Goal: Check status: Check status

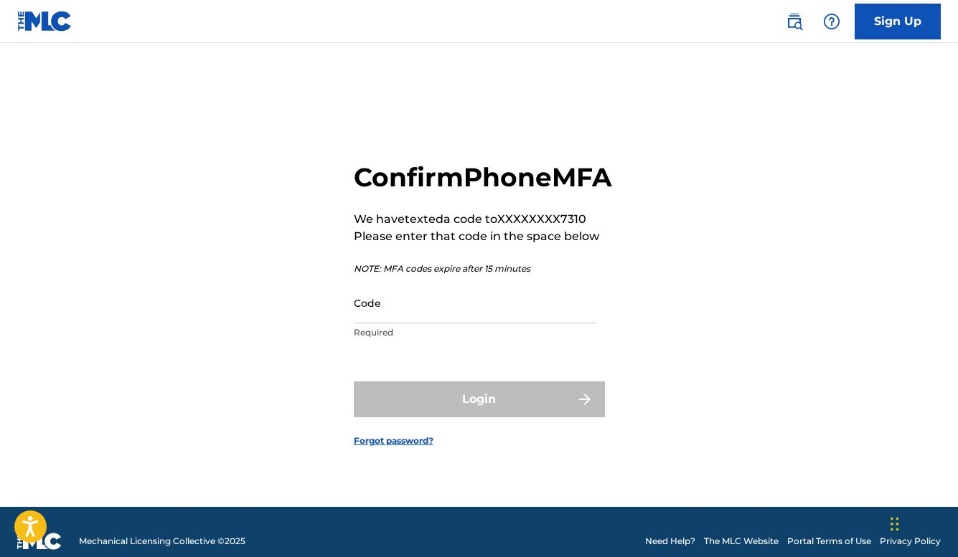
click at [507, 324] on input "Code" at bounding box center [475, 303] width 243 height 41
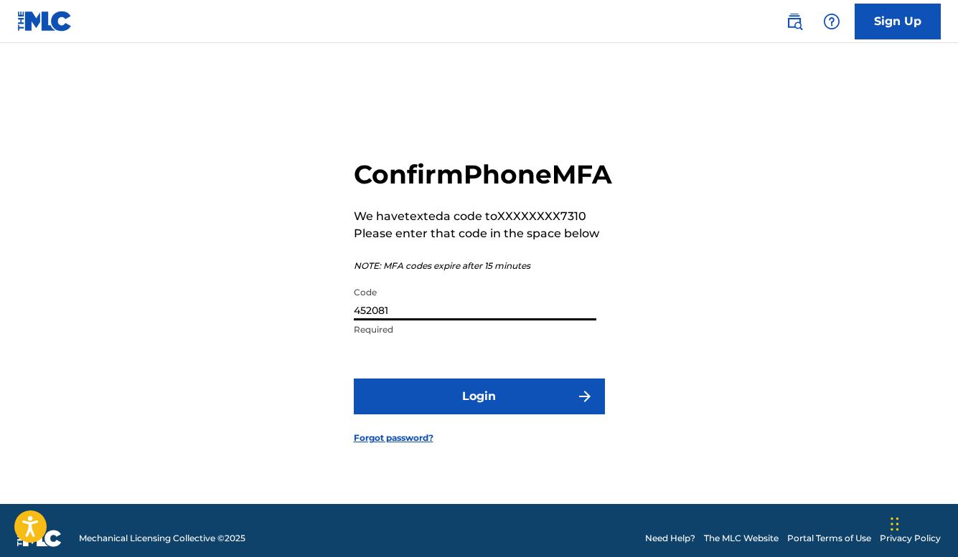
type input "452081"
click at [491, 415] on button "Login" at bounding box center [479, 397] width 251 height 36
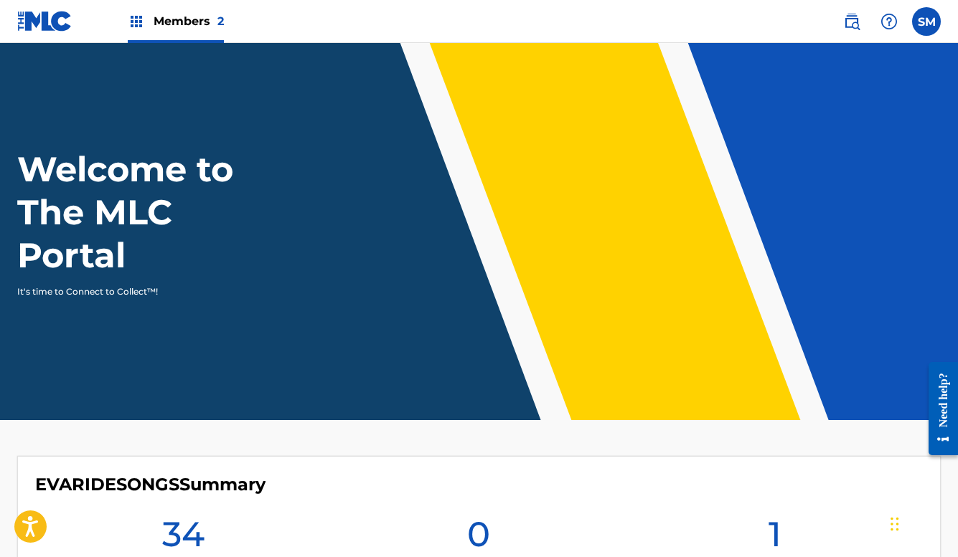
click at [209, 22] on span "Members 2" at bounding box center [189, 21] width 70 height 17
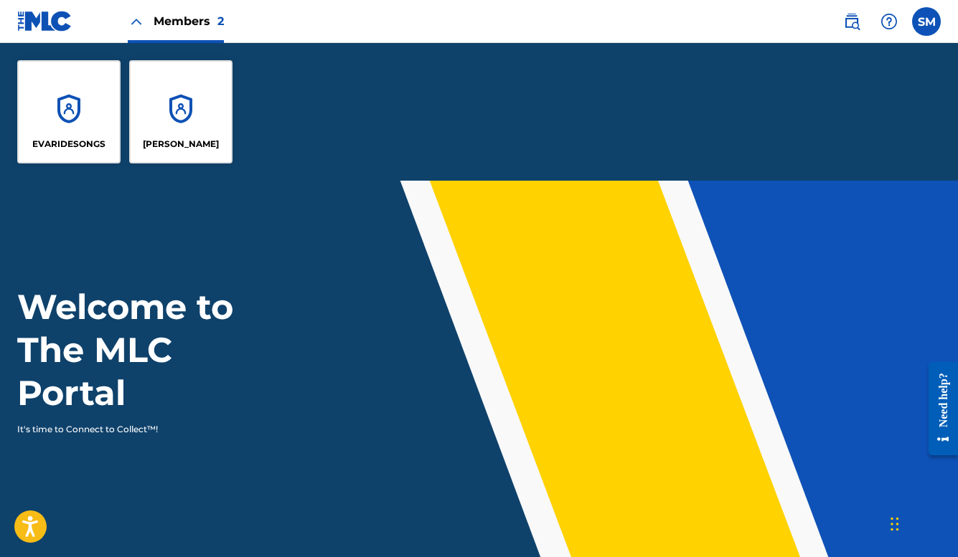
click at [222, 131] on div "[PERSON_NAME]" at bounding box center [180, 111] width 103 height 103
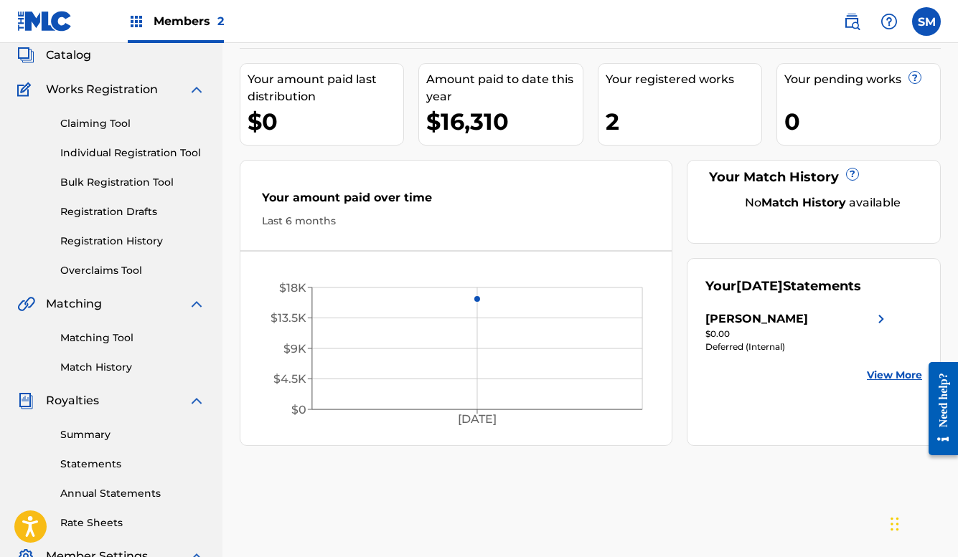
scroll to position [88, 0]
click at [885, 376] on link "View More" at bounding box center [894, 374] width 55 height 15
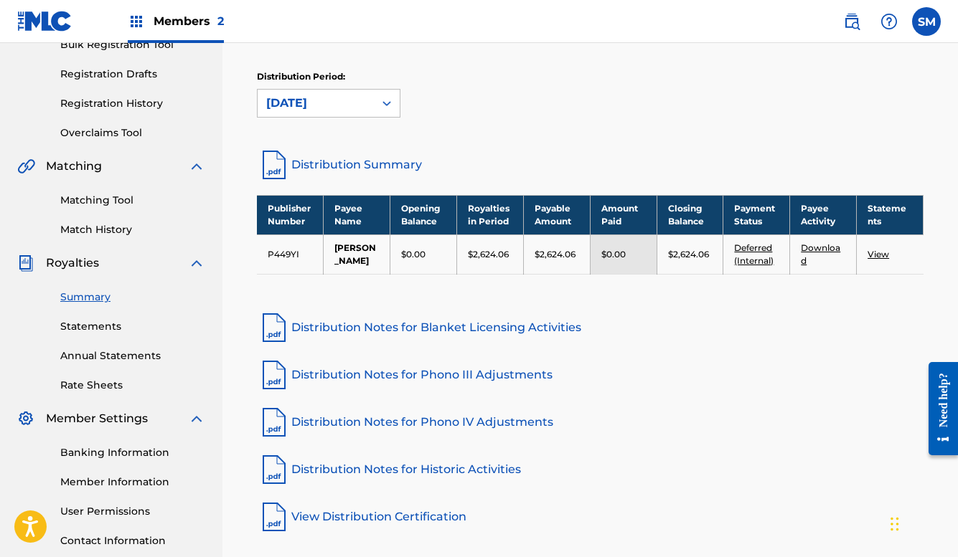
scroll to position [235, 0]
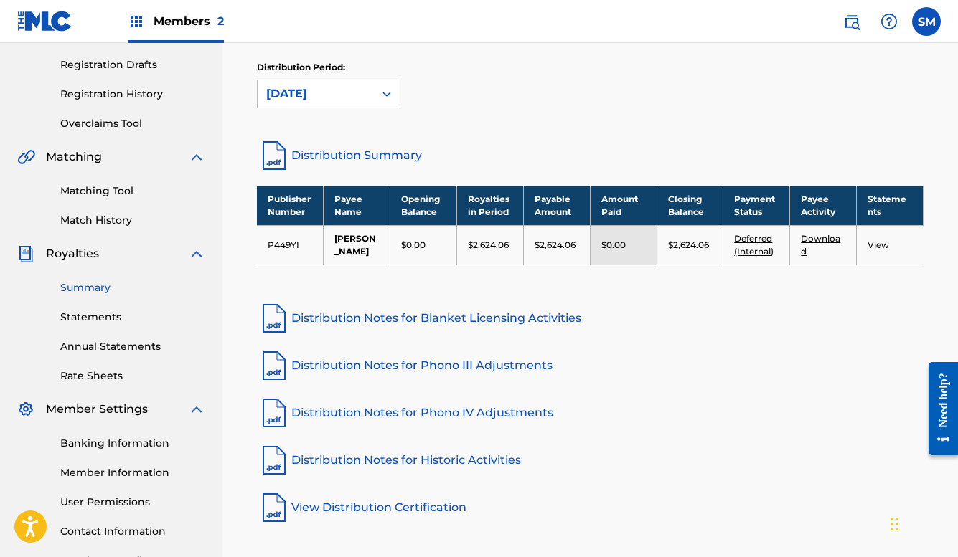
click at [884, 246] on link "View" at bounding box center [878, 245] width 22 height 11
